Goal: Task Accomplishment & Management: Complete application form

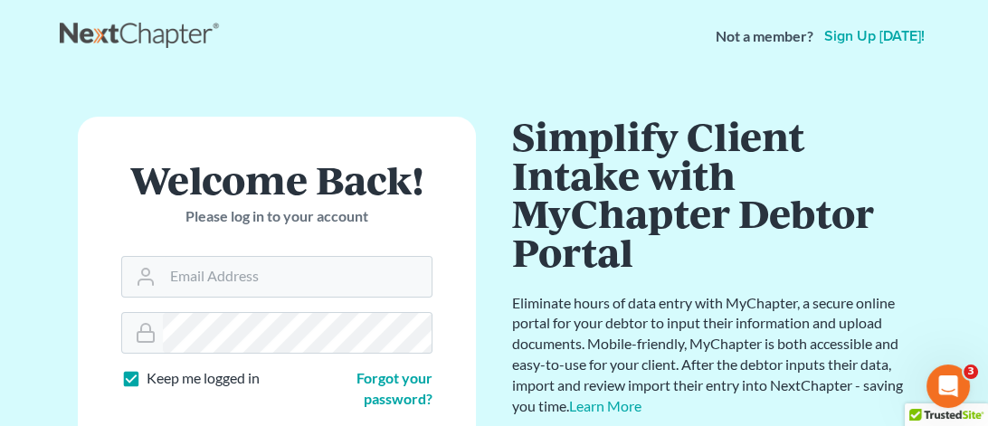
scroll to position [200, 0]
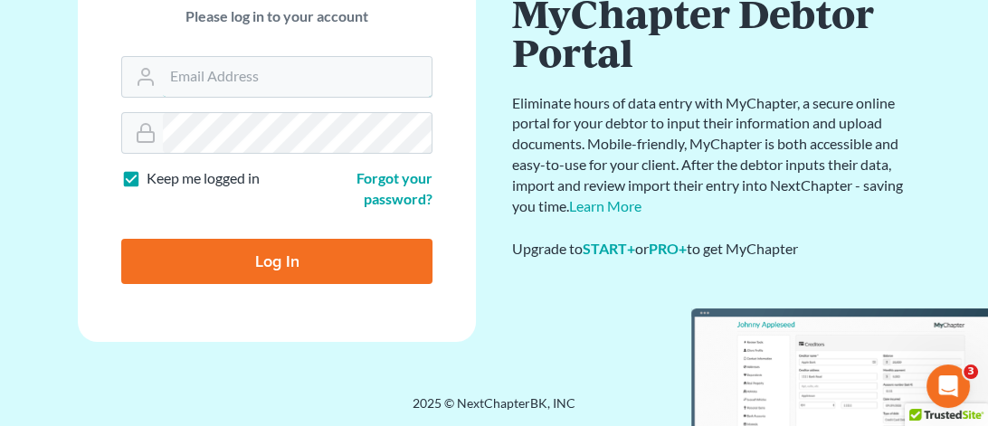
type input "debbie@northwestoklaw.com"
click at [278, 252] on input "Log In" at bounding box center [276, 261] width 311 height 45
type input "Thinking..."
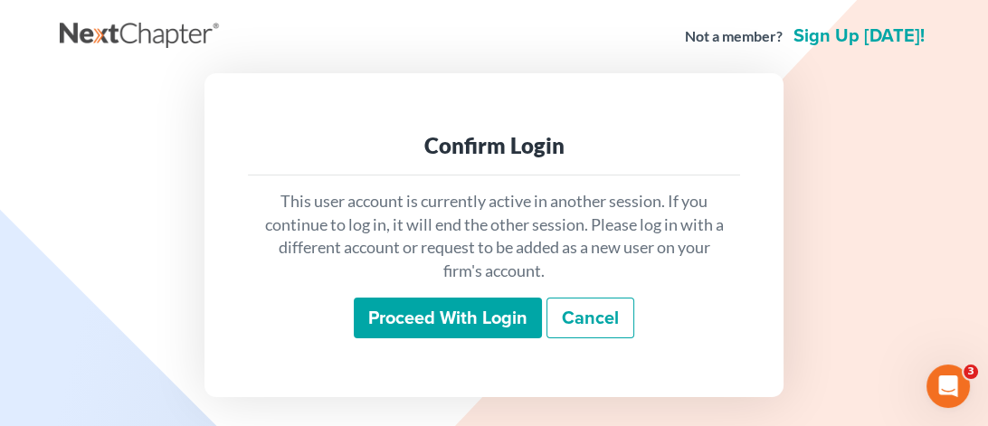
click at [452, 311] on input "Proceed with login" at bounding box center [448, 319] width 188 height 42
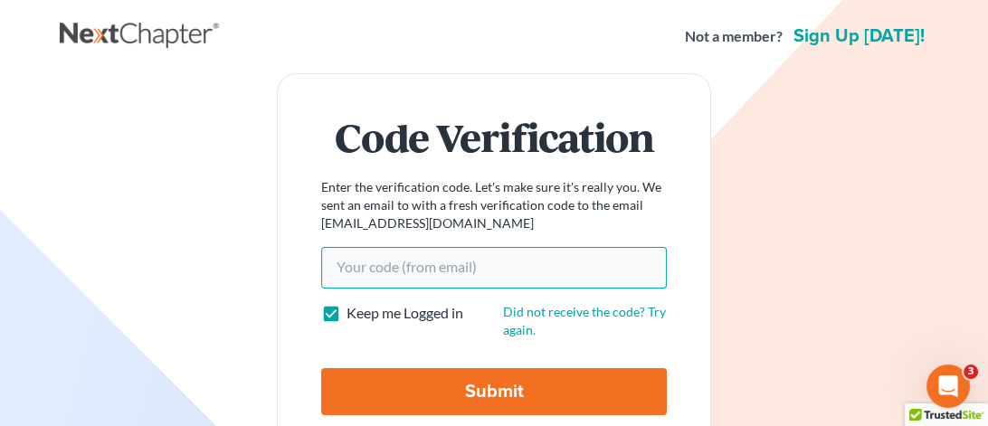
click at [398, 274] on input "Your code(from email)" at bounding box center [494, 268] width 346 height 42
paste input "126388"
type input "126388"
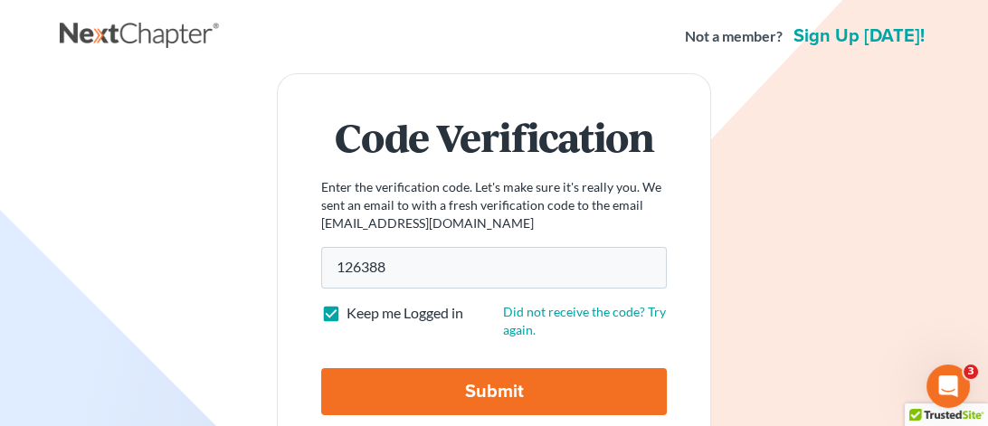
click at [435, 376] on input "Submit" at bounding box center [494, 391] width 346 height 47
type input "Thinking..."
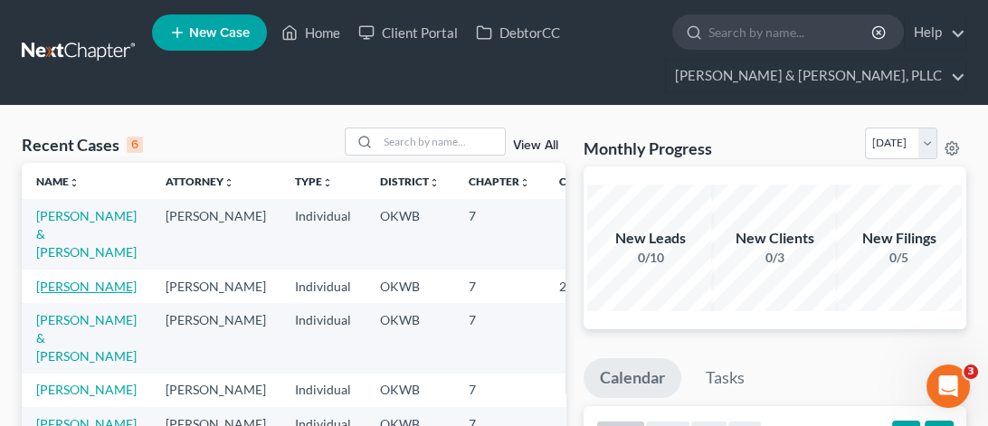
click at [62, 288] on link "Petree, Christy" at bounding box center [86, 286] width 100 height 15
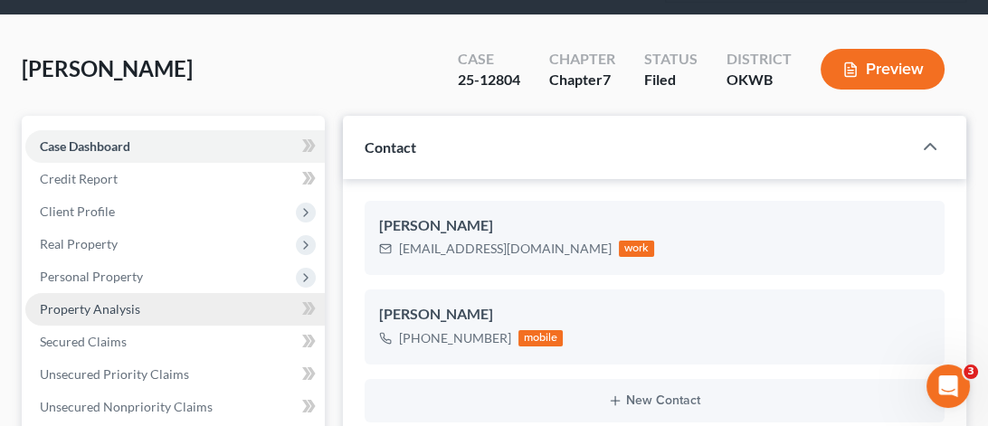
scroll to position [271, 0]
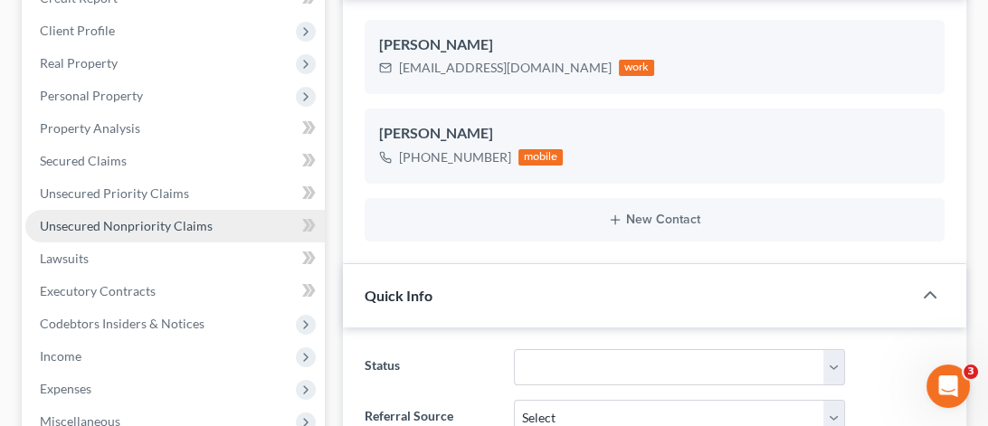
click at [121, 220] on span "Unsecured Nonpriority Claims" at bounding box center [126, 225] width 173 height 15
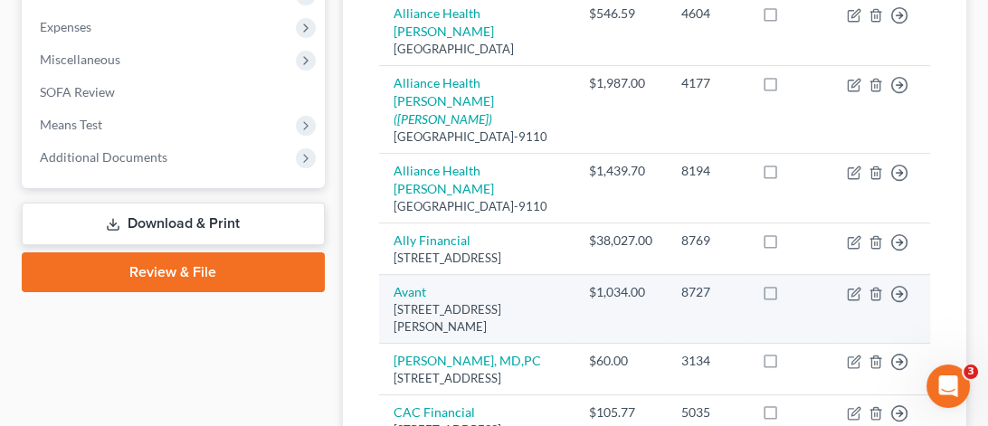
scroll to position [724, 0]
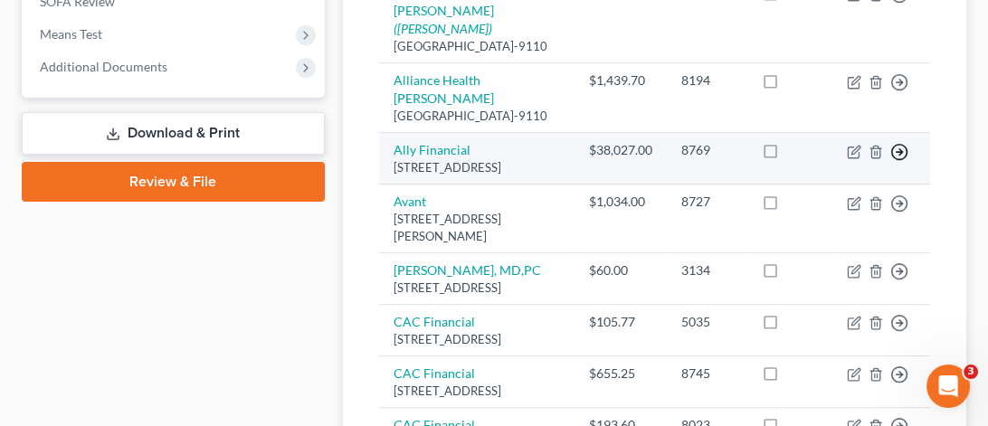
click at [902, 161] on icon "button" at bounding box center [899, 152] width 18 height 18
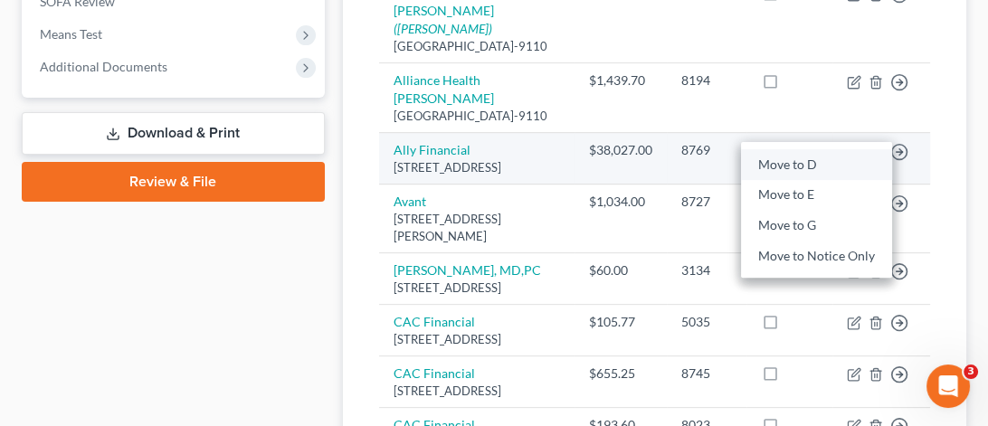
click at [811, 180] on link "Move to D" at bounding box center [816, 164] width 151 height 31
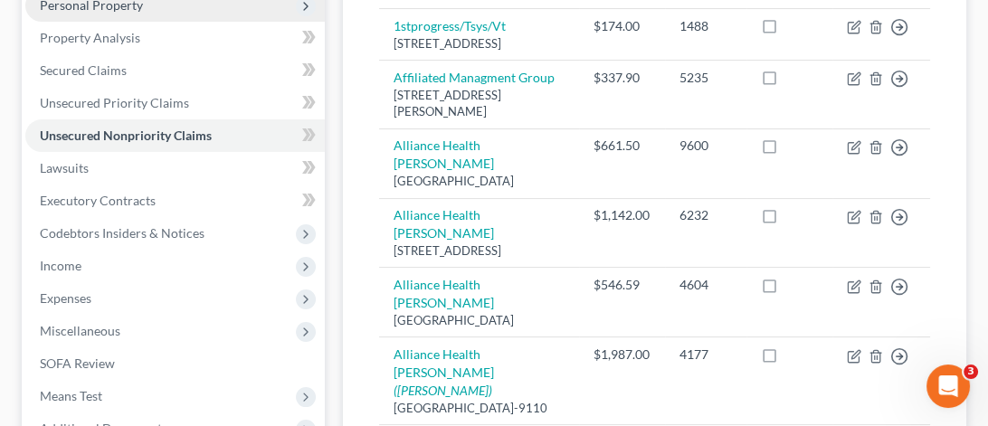
scroll to position [181, 0]
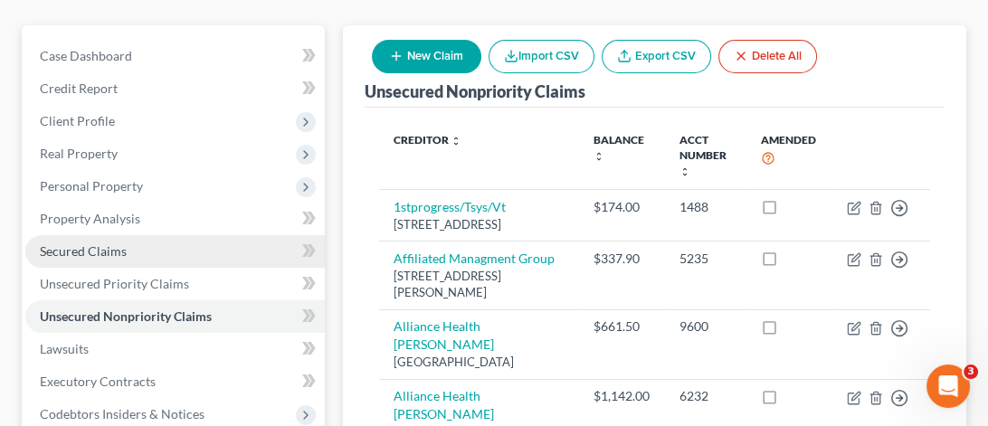
click at [121, 243] on span "Secured Claims" at bounding box center [83, 250] width 87 height 15
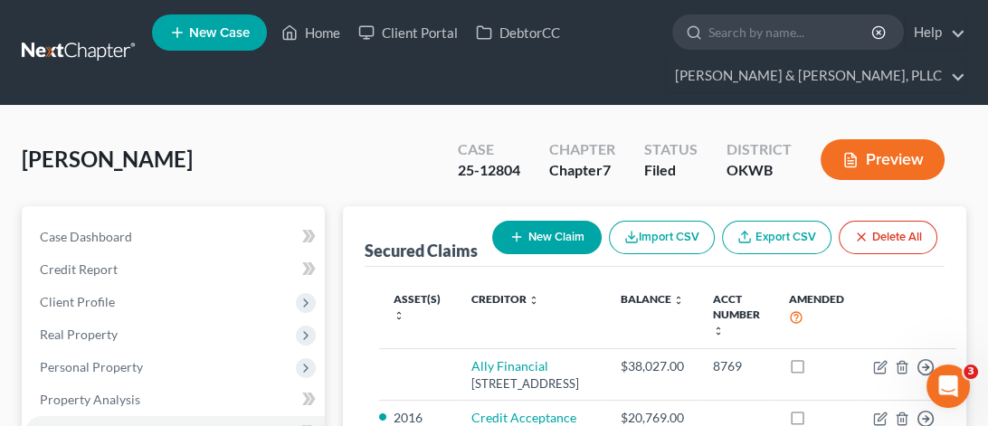
scroll to position [181, 0]
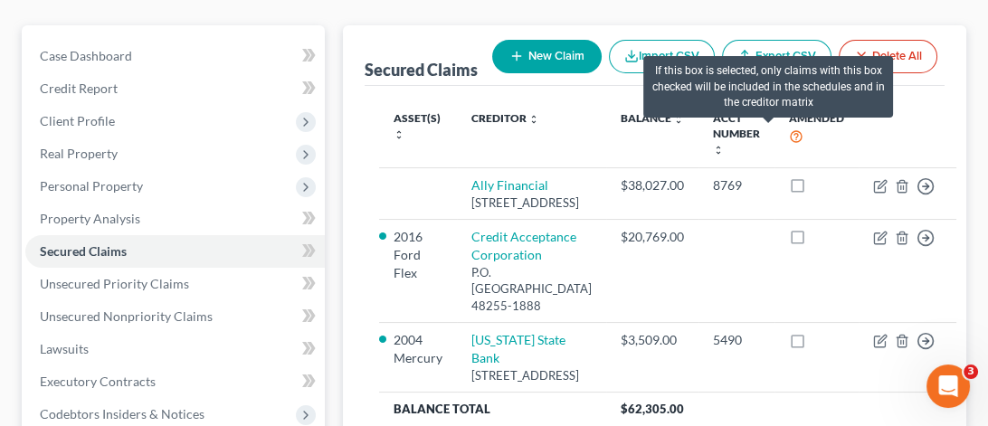
click at [789, 135] on icon at bounding box center [796, 135] width 14 height 17
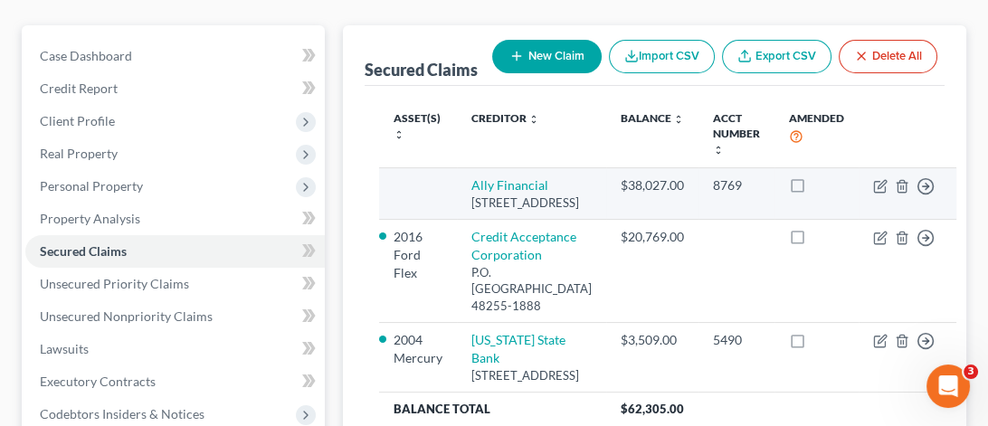
click at [814, 190] on label at bounding box center [814, 190] width 0 height 0
click at [821, 181] on input "checkbox" at bounding box center [827, 182] width 12 height 12
checkbox input "true"
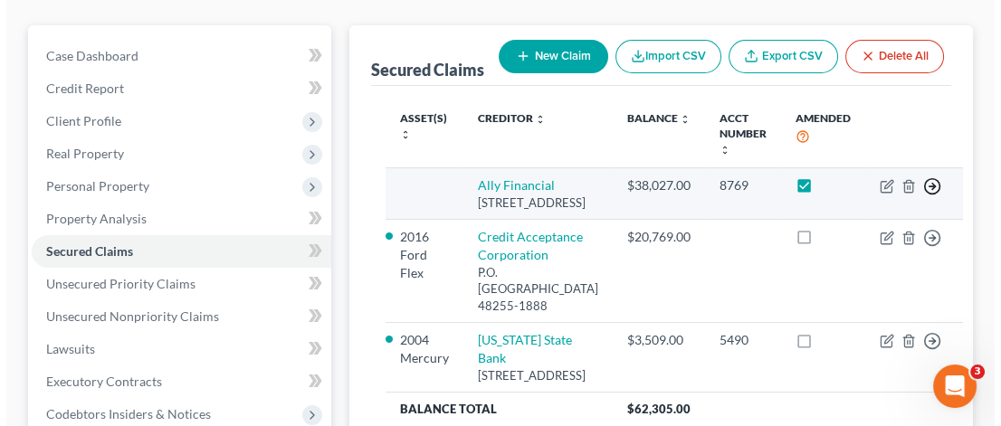
scroll to position [271, 0]
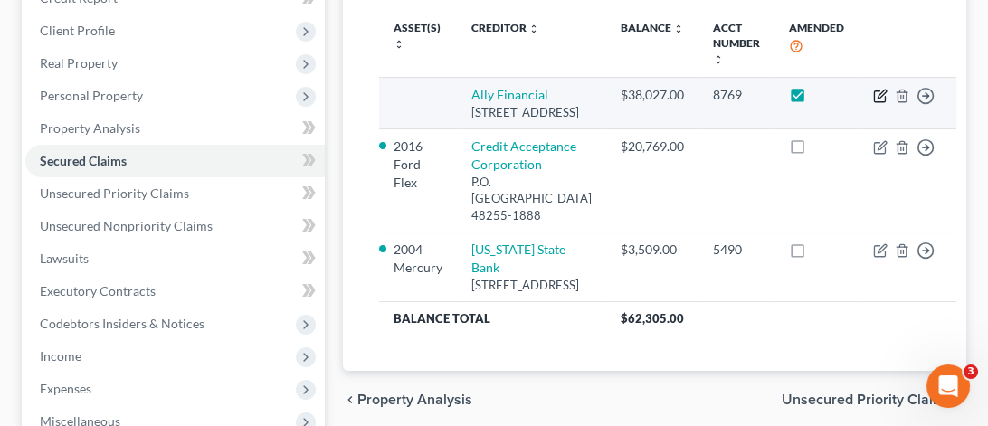
click at [873, 91] on icon "button" at bounding box center [880, 96] width 14 height 14
select select "23"
select select "0"
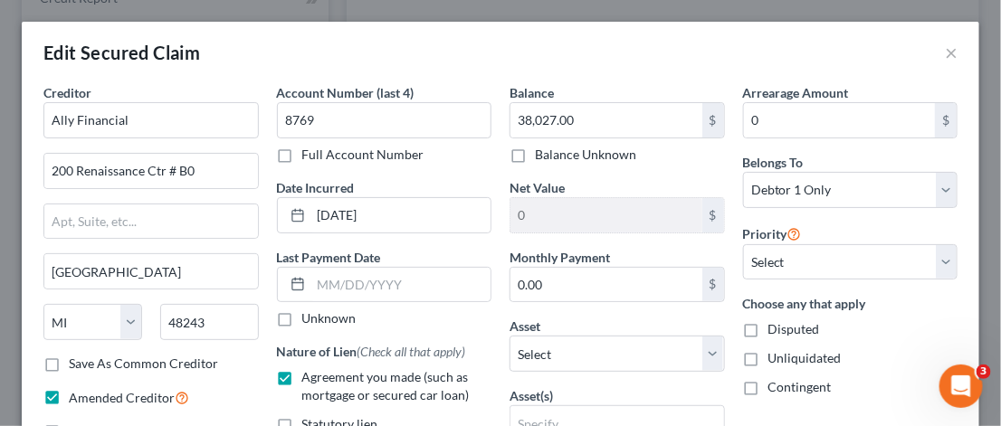
scroll to position [181, 0]
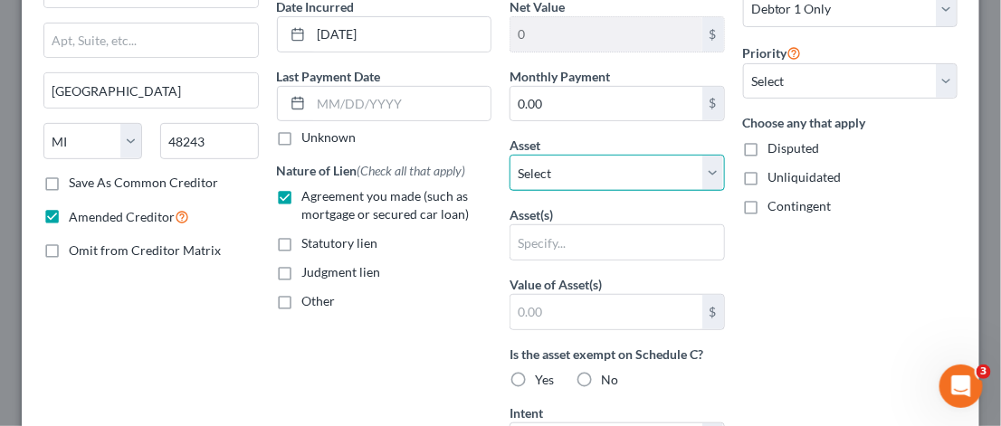
click at [703, 180] on select "Select Other Multiple Assets 2016 Ford Flex - $12000.0 Household Goods - Misc. …" at bounding box center [616, 173] width 215 height 36
click at [697, 168] on select "Select Other Multiple Assets 2016 Ford Flex - $12000.0 Household Goods - Misc. …" at bounding box center [616, 173] width 215 height 36
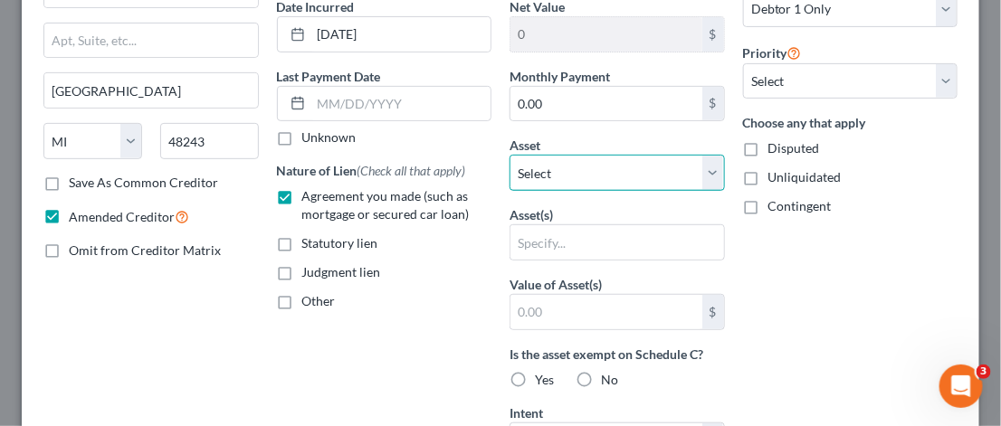
select select "4"
click at [509, 155] on select "Select Other Multiple Assets 2016 Ford Flex - $12000.0 Household Goods - Misc. …" at bounding box center [616, 173] width 215 height 36
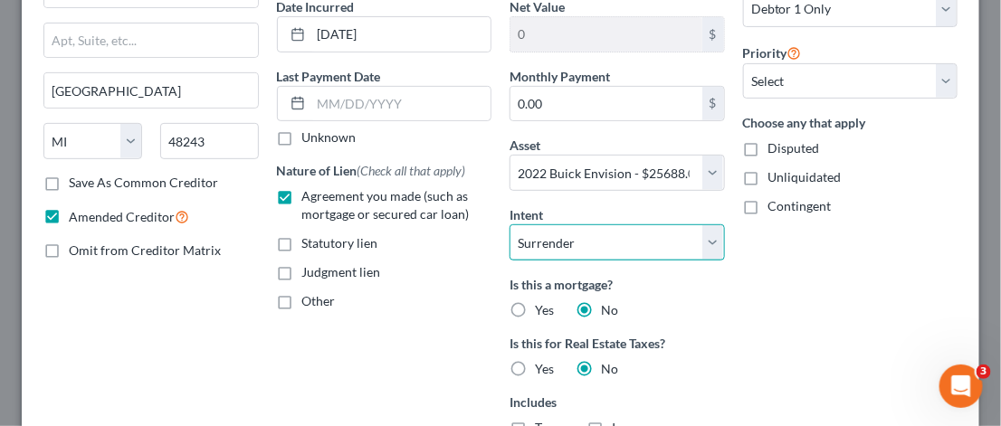
click at [704, 251] on select "Select Surrender Redeem Reaffirm Avoid Other" at bounding box center [616, 242] width 215 height 36
select select "2"
click at [509, 224] on select "Select Surrender Redeem Reaffirm Avoid Other" at bounding box center [616, 242] width 215 height 36
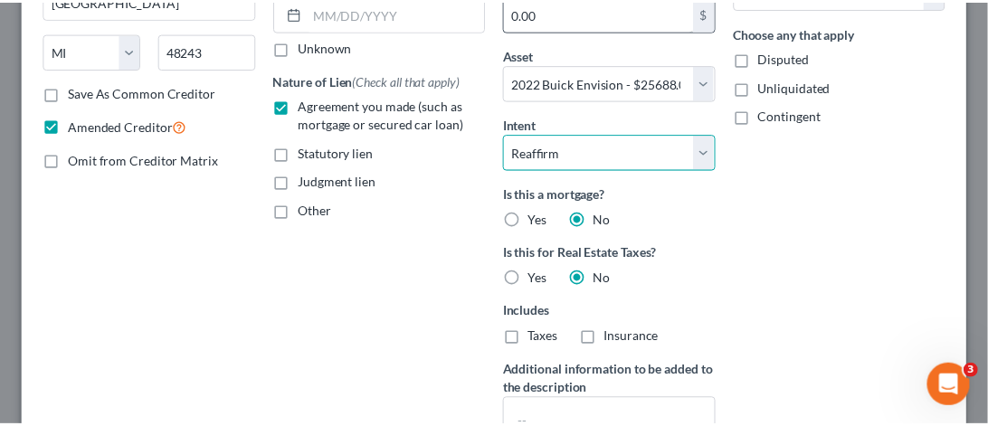
scroll to position [488, 0]
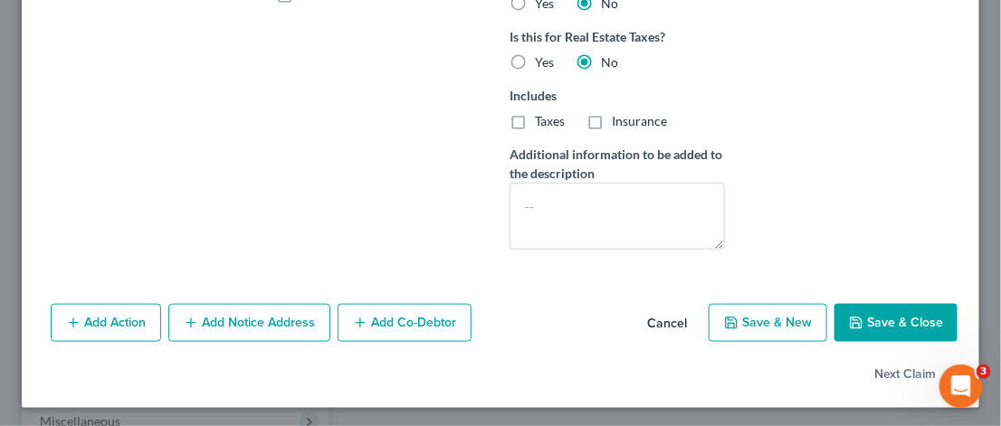
click at [880, 320] on button "Save & Close" at bounding box center [895, 323] width 123 height 38
select select
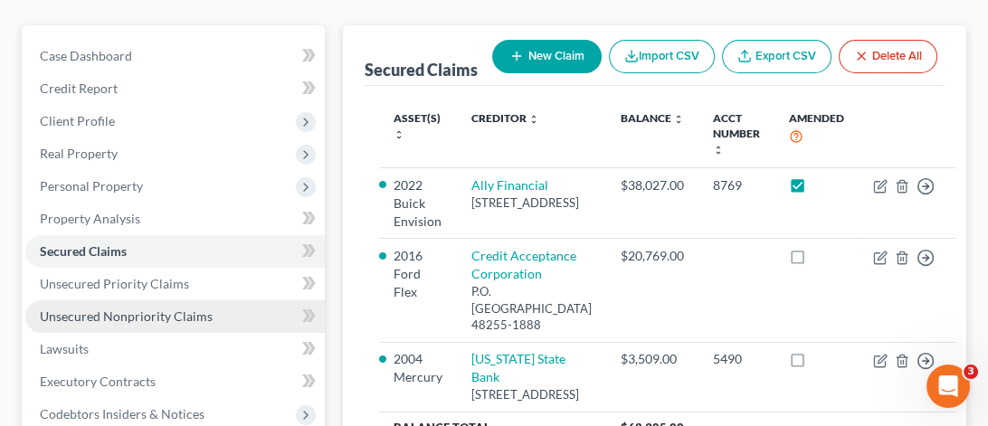
scroll to position [362, 0]
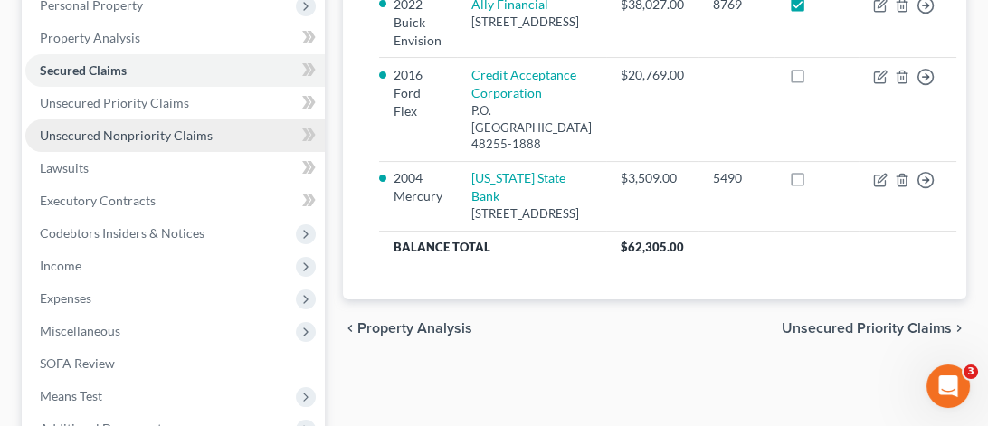
click at [141, 146] on link "Unsecured Nonpriority Claims" at bounding box center [174, 135] width 299 height 33
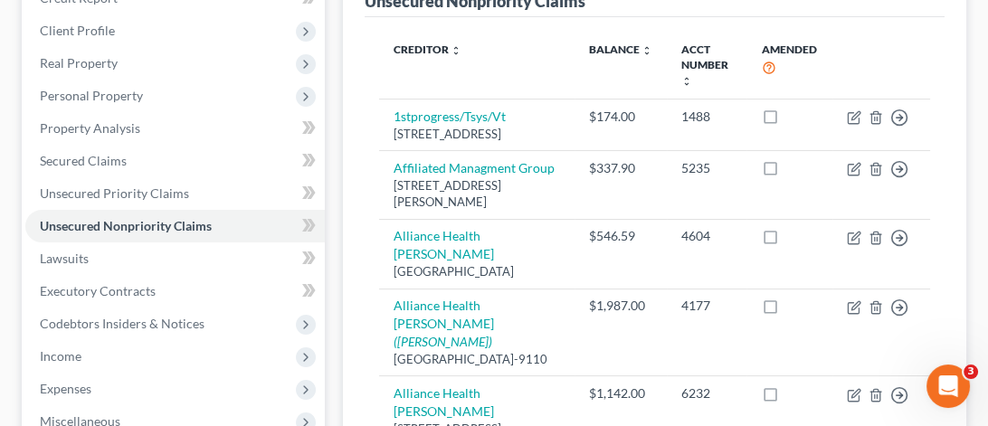
scroll to position [633, 0]
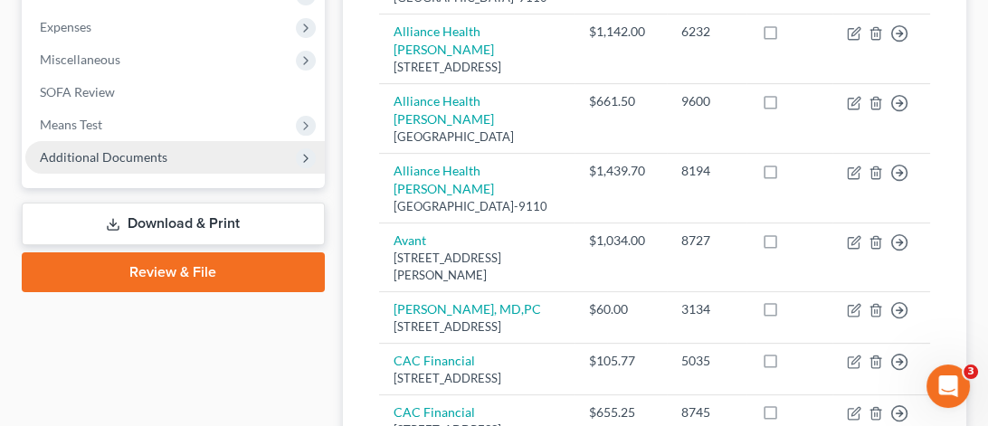
click at [145, 160] on span "Additional Documents" at bounding box center [104, 156] width 128 height 15
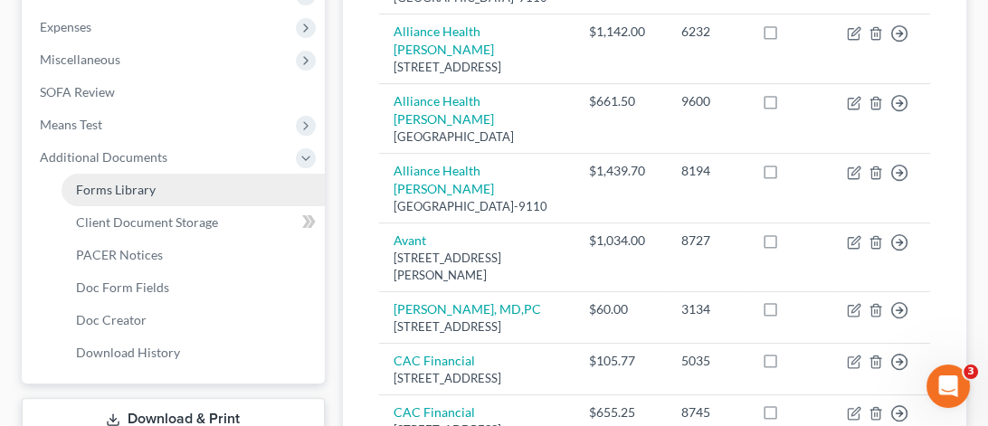
click at [145, 185] on span "Forms Library" at bounding box center [116, 189] width 80 height 15
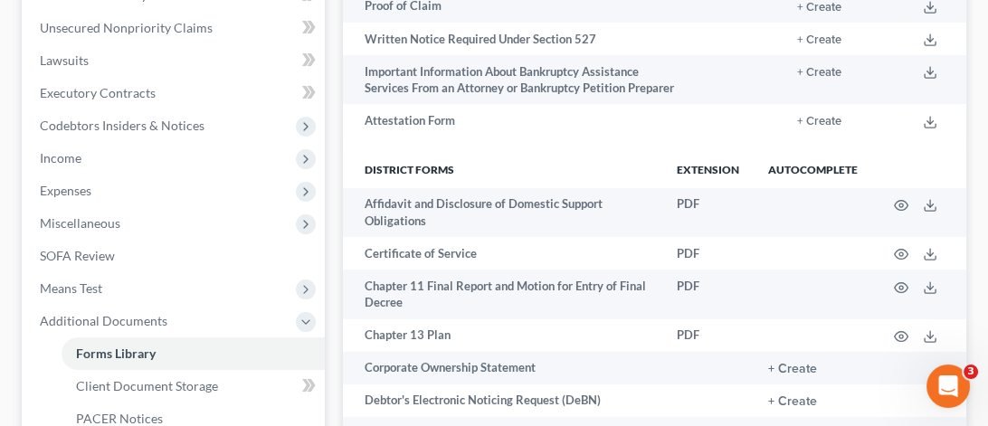
scroll to position [741, 0]
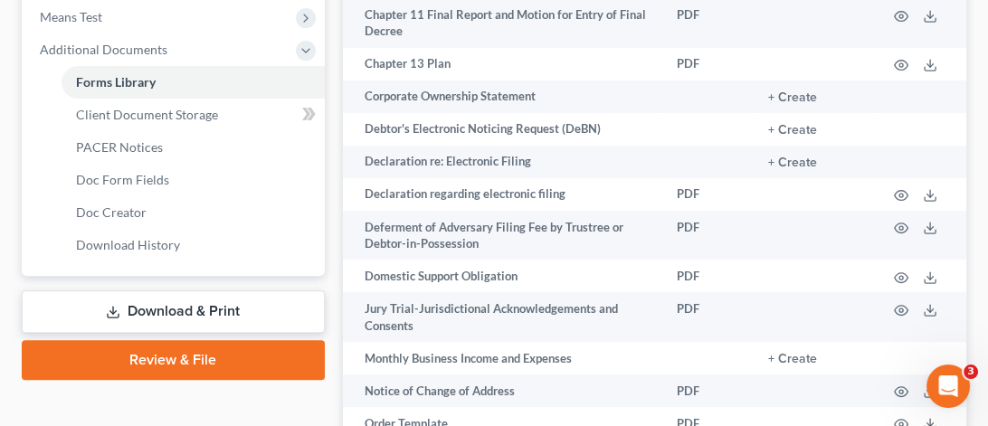
click at [244, 299] on link "Download & Print" at bounding box center [173, 311] width 303 height 43
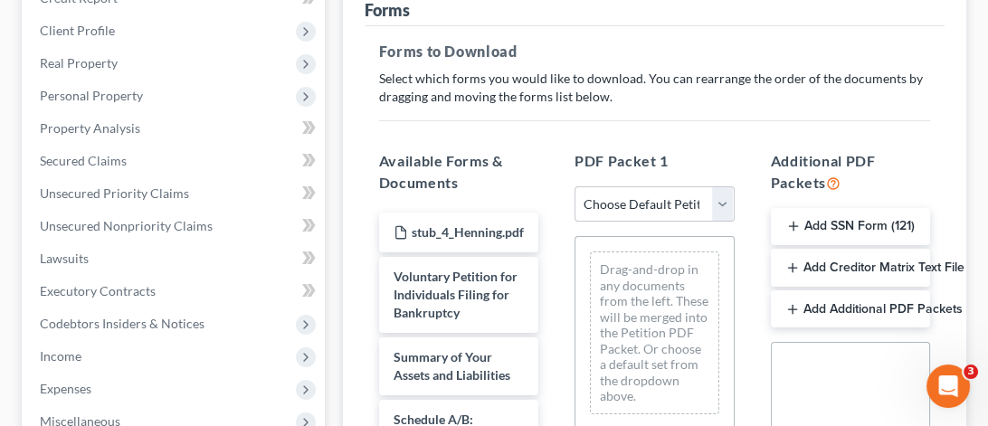
scroll to position [90, 0]
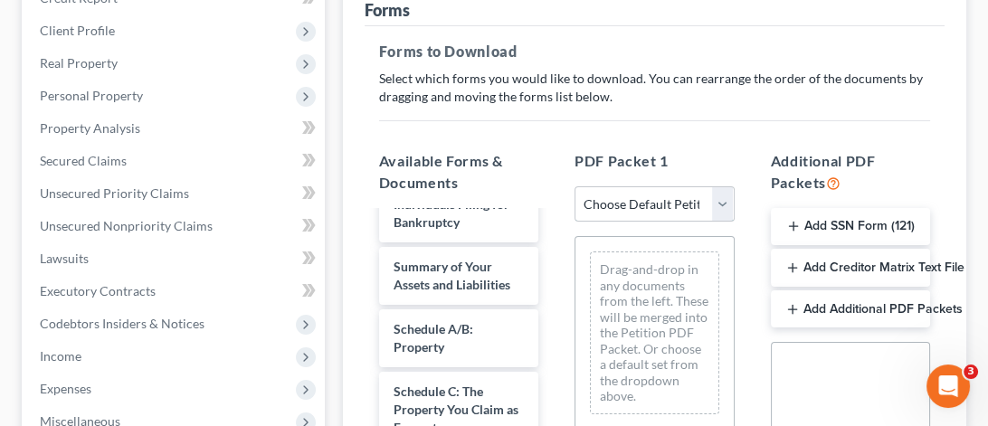
click at [730, 204] on select "Choose Default Petition PDF Packet Complete Bankruptcy Petition (all forms and …" at bounding box center [653, 204] width 159 height 36
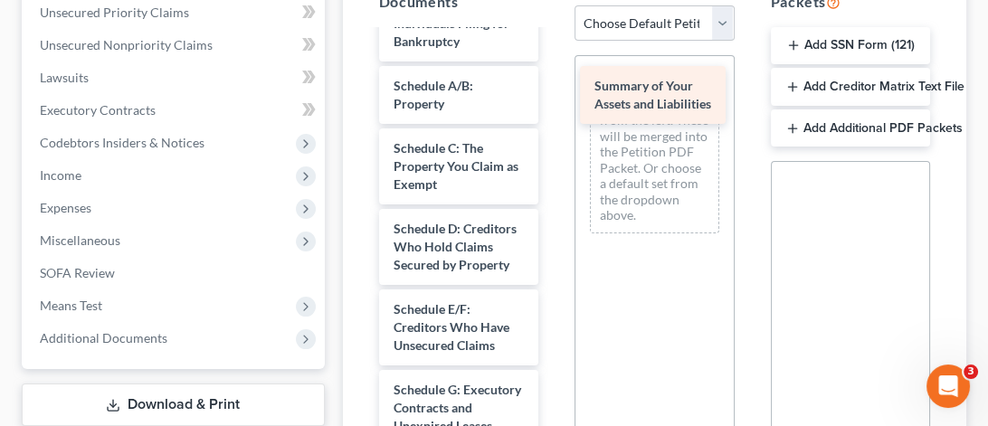
drag, startPoint x: 460, startPoint y: 119, endPoint x: 660, endPoint y: 102, distance: 201.5
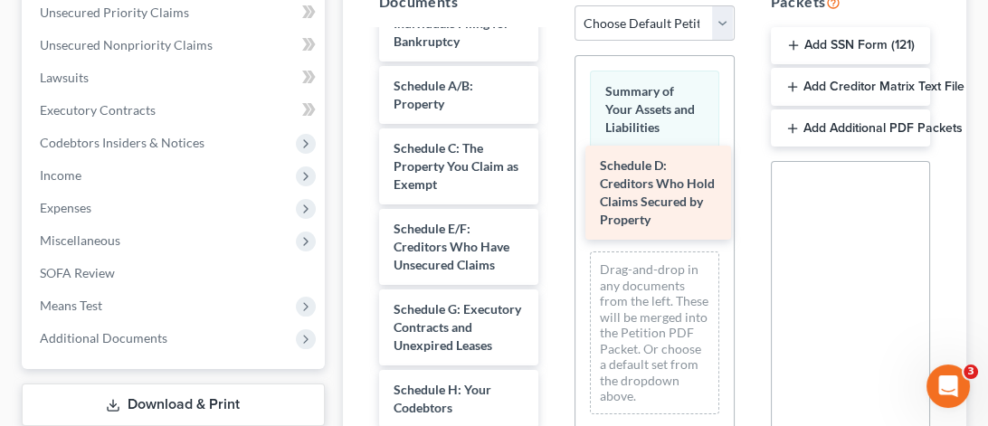
drag, startPoint x: 434, startPoint y: 257, endPoint x: 641, endPoint y: 177, distance: 221.1
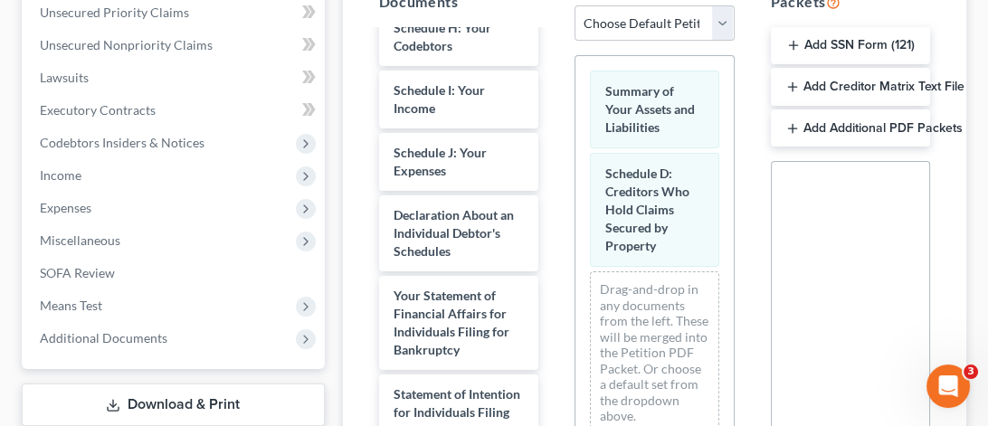
scroll to position [543, 0]
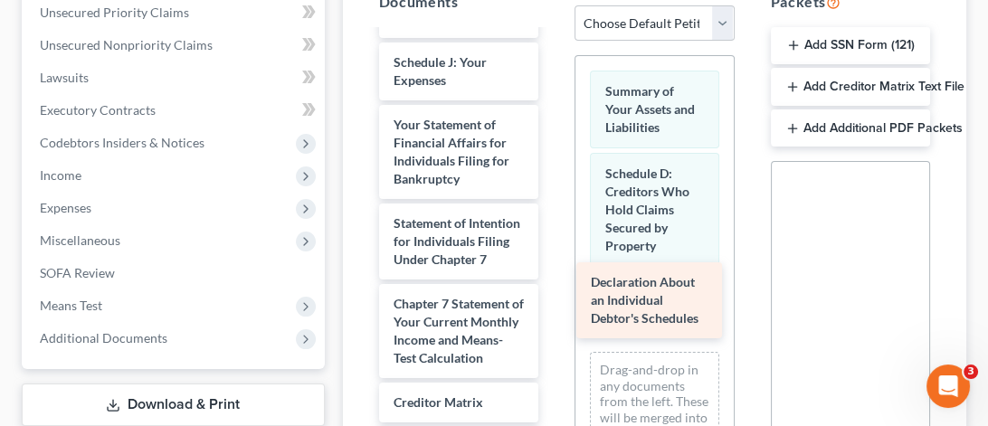
drag, startPoint x: 439, startPoint y: 176, endPoint x: 636, endPoint y: 299, distance: 232.5
click at [553, 299] on div "Declaration About an Individual Debtor's Schedules stub_4_Henning.pdf Voluntary…" at bounding box center [459, 67] width 188 height 1157
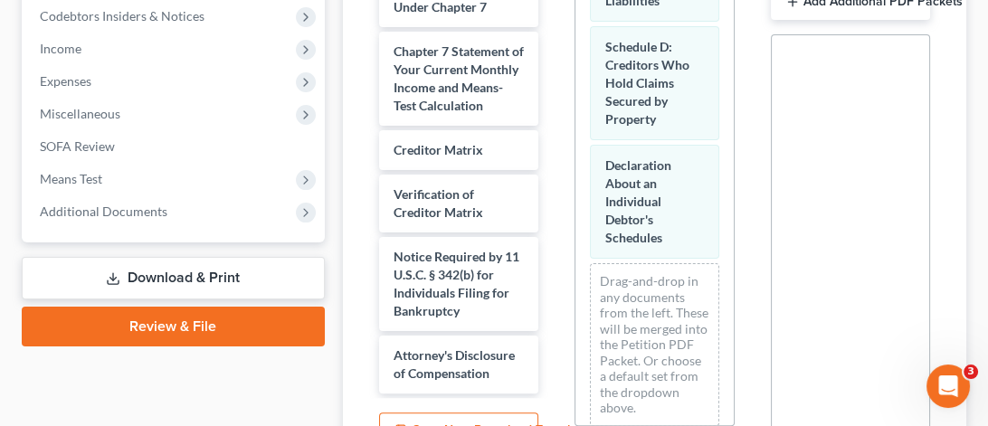
scroll to position [760, 0]
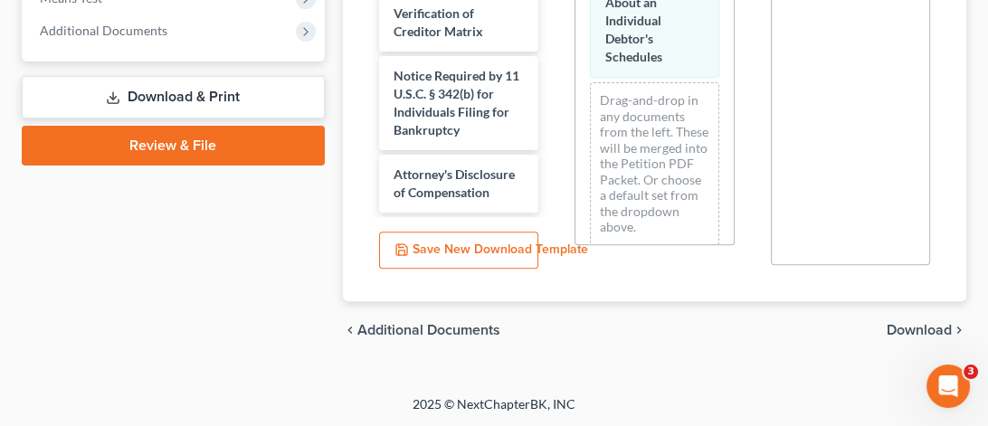
click at [888, 327] on span "Download" at bounding box center [919, 330] width 65 height 14
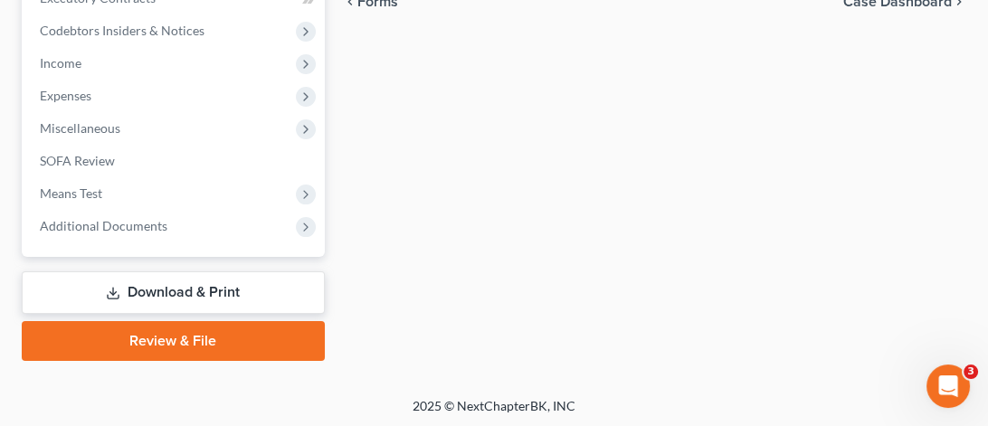
scroll to position [203, 0]
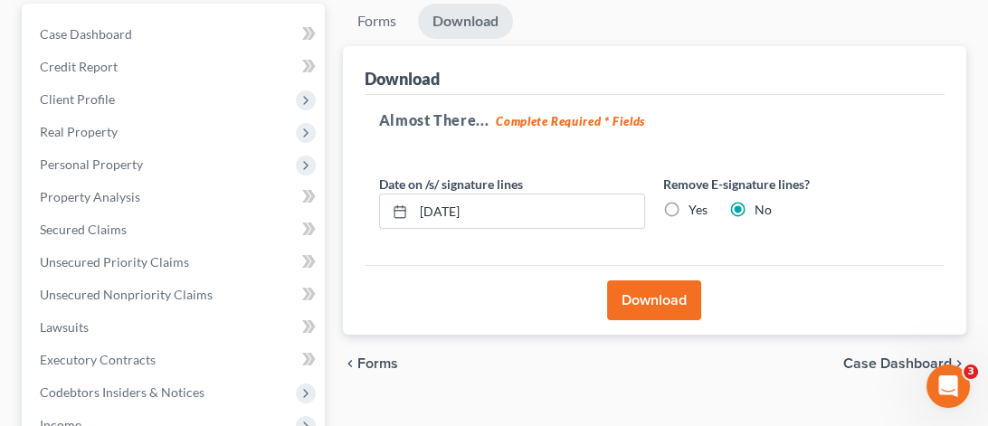
click at [641, 289] on button "Download" at bounding box center [654, 300] width 94 height 40
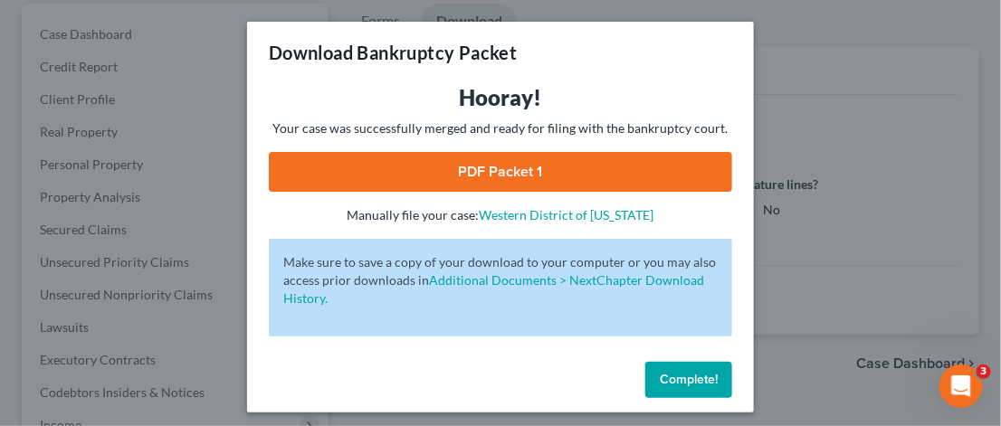
click at [531, 158] on link "PDF Packet 1" at bounding box center [500, 172] width 463 height 40
click at [660, 375] on span "Complete!" at bounding box center [689, 379] width 58 height 15
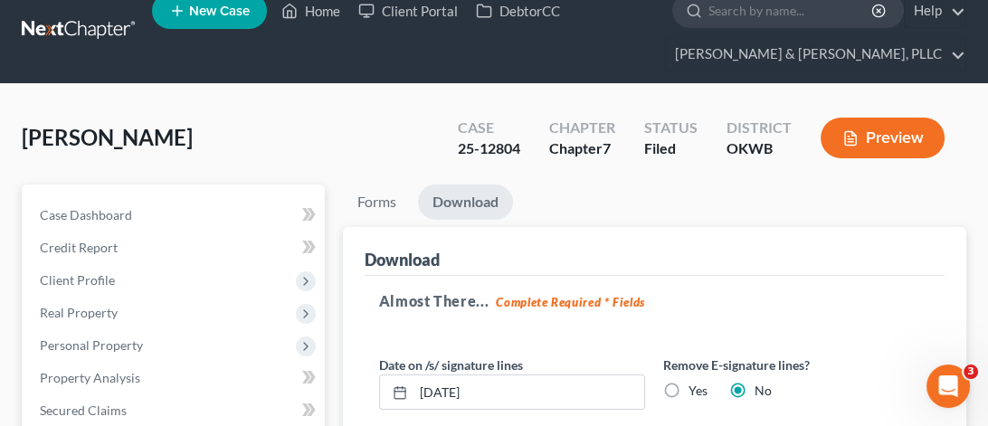
scroll to position [293, 0]
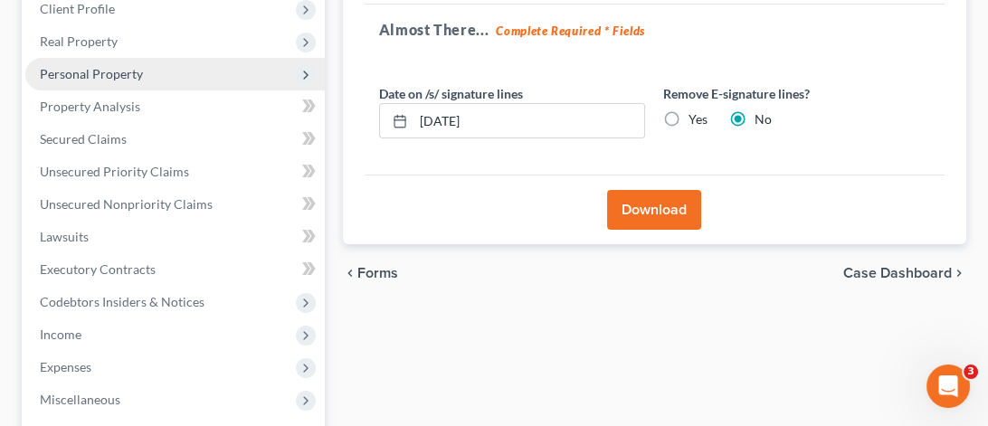
click at [137, 61] on span "Personal Property" at bounding box center [174, 74] width 299 height 33
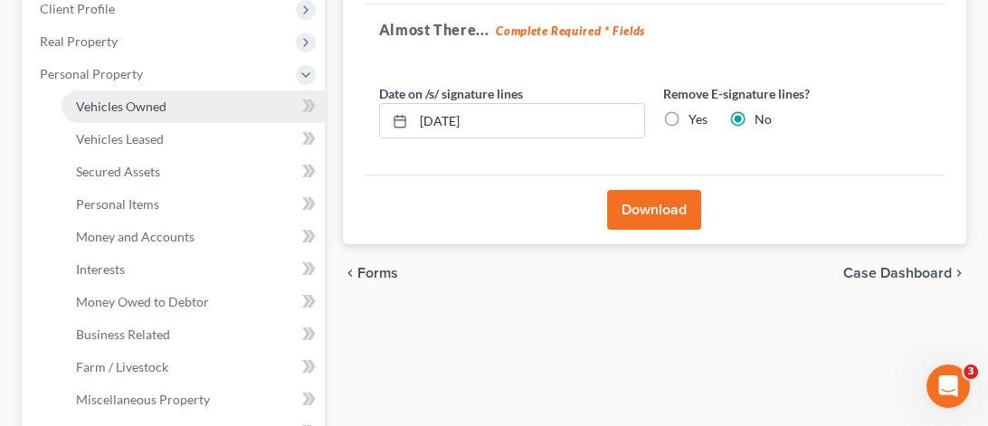
click at [152, 113] on link "Vehicles Owned" at bounding box center [193, 106] width 263 height 33
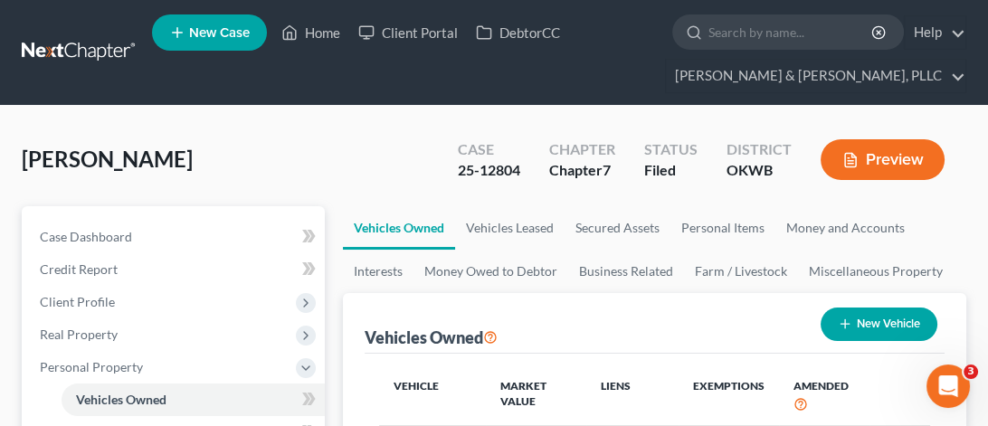
scroll to position [271, 0]
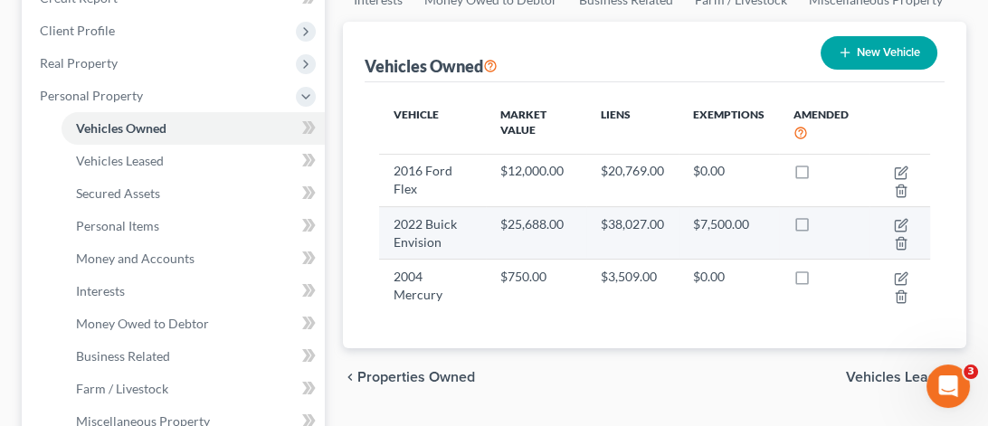
click at [819, 229] on label at bounding box center [819, 229] width 0 height 0
click at [826, 224] on input "checkbox" at bounding box center [832, 221] width 12 height 12
checkbox input "true"
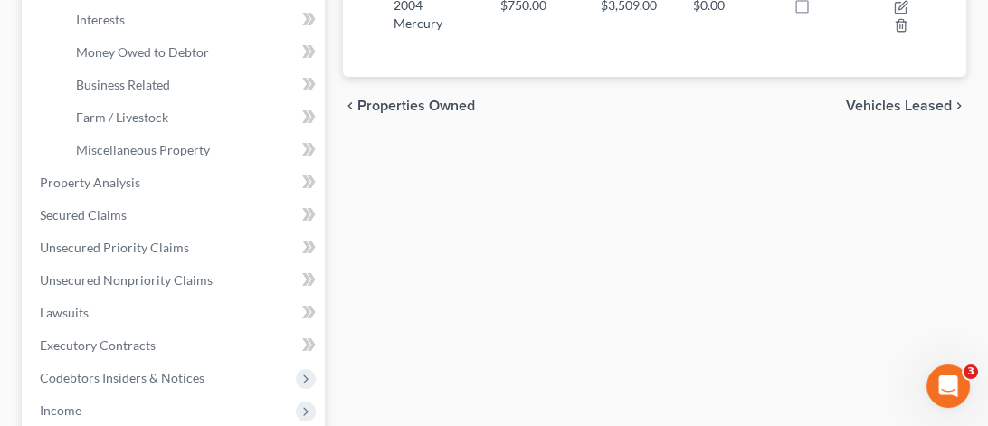
scroll to position [814, 0]
